Goal: Contribute content

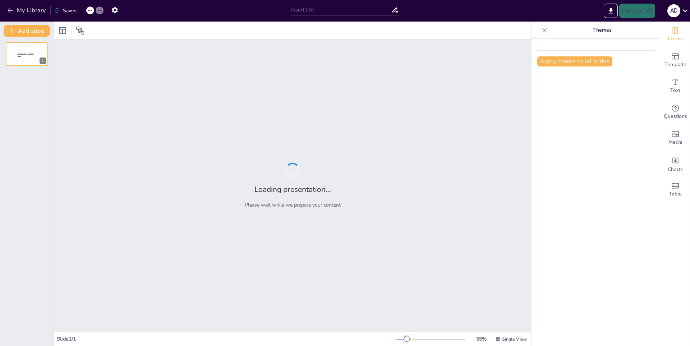
type input "Respeto: Clave para el Entendimiento y la Tolerancia"
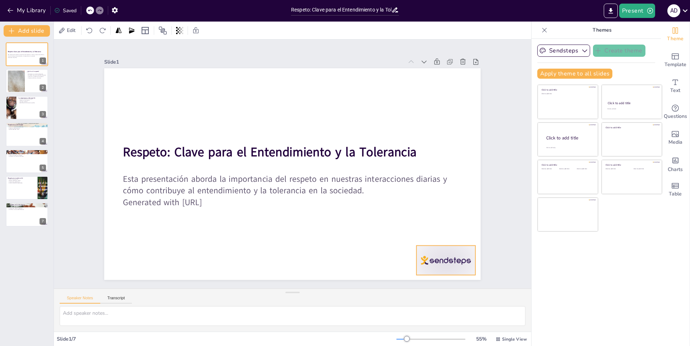
click at [423, 280] on div at bounding box center [408, 303] width 65 height 46
click at [483, 191] on div "Slide 1 Respeto: Clave para el Entendimiento y la Tolerancia Esta presentación …" at bounding box center [292, 164] width 381 height 474
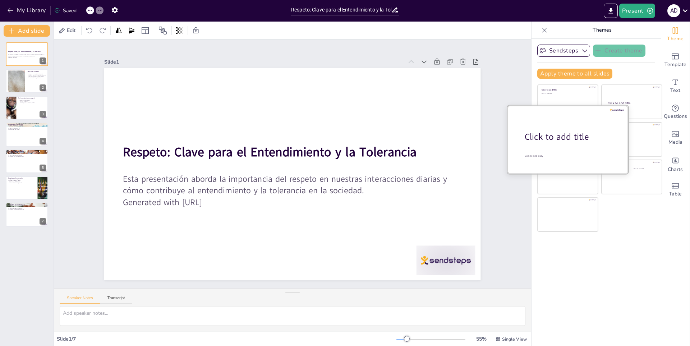
click at [560, 136] on div "Click to add title" at bounding box center [570, 137] width 92 height 12
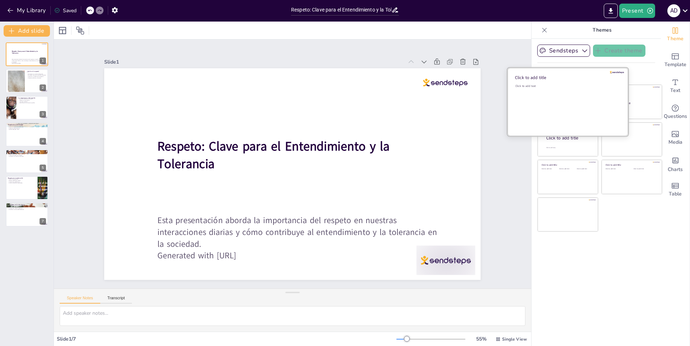
click at [553, 98] on div "Click to add text" at bounding box center [566, 106] width 103 height 45
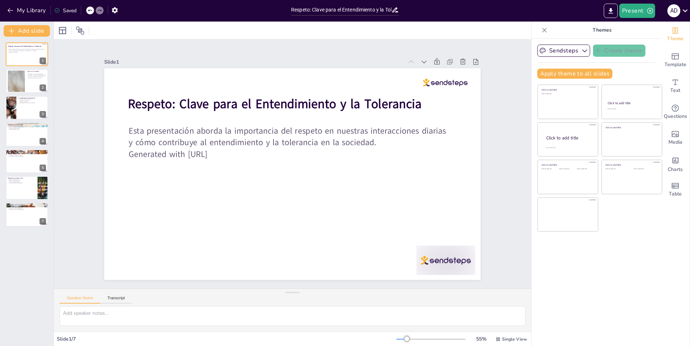
click at [646, 119] on div "Click to add title Click to add text Click to add title Click to add text Click…" at bounding box center [599, 157] width 125 height 147
click at [629, 97] on div at bounding box center [631, 102] width 121 height 68
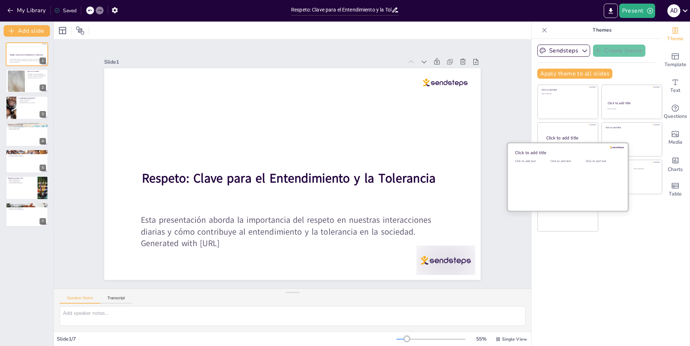
click at [566, 170] on div "Click to add text" at bounding box center [566, 181] width 32 height 45
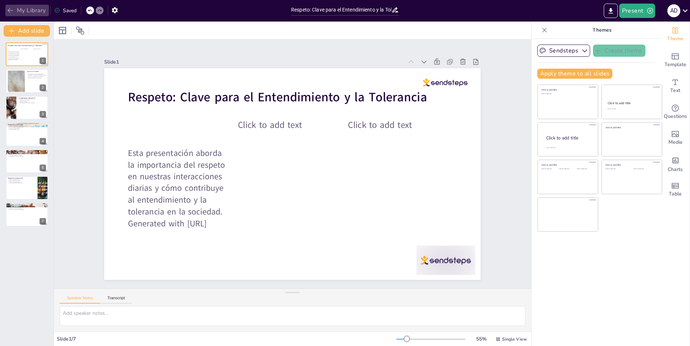
click at [28, 12] on button "My Library" at bounding box center [26, 10] width 43 height 11
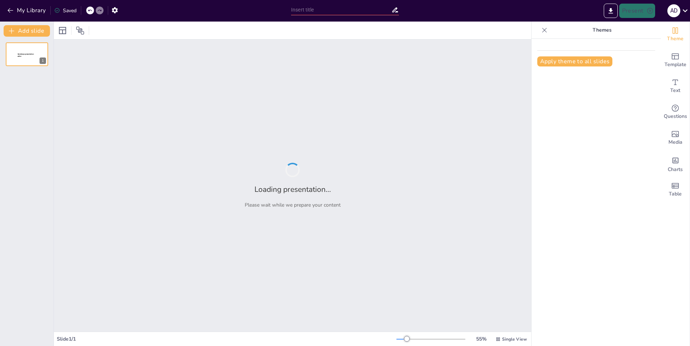
type input "La Paz Mundial: Historia, Desafíos y Perspectivas"
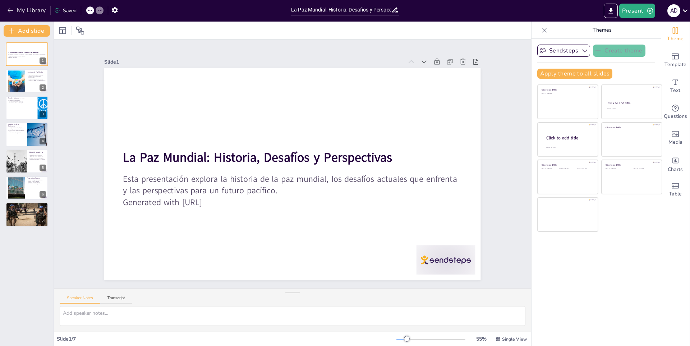
click at [17, 3] on div "My Library Saved" at bounding box center [143, 10] width 287 height 20
click at [38, 13] on button "My Library" at bounding box center [26, 10] width 43 height 11
